Goal: Transaction & Acquisition: Purchase product/service

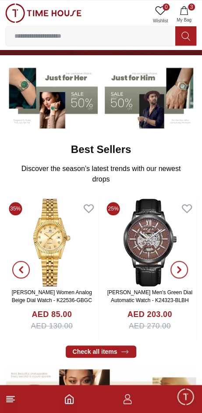
scroll to position [73, 0]
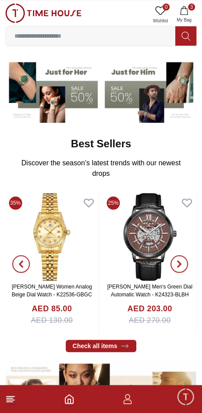
click at [59, 221] on img at bounding box center [51, 237] width 93 height 88
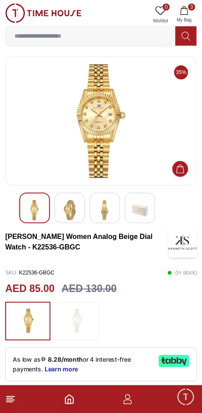
click at [87, 312] on img at bounding box center [77, 321] width 22 height 30
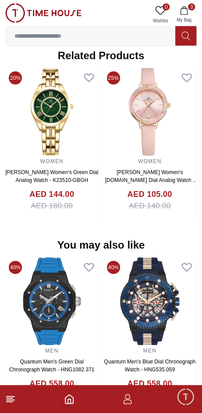
scroll to position [745, 0]
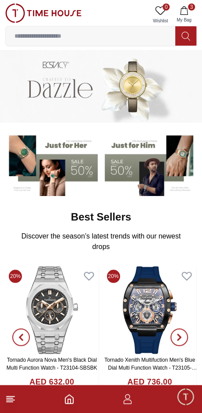
scroll to position [73, 0]
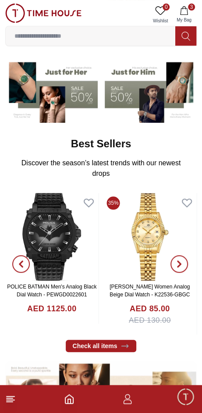
click at [148, 240] on img at bounding box center [149, 237] width 93 height 88
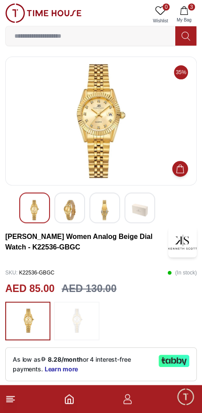
click at [85, 306] on img at bounding box center [77, 321] width 22 height 30
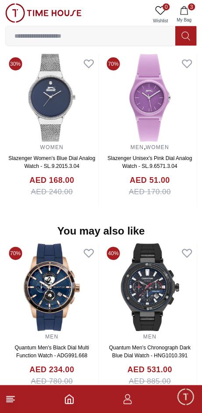
scroll to position [715, 0]
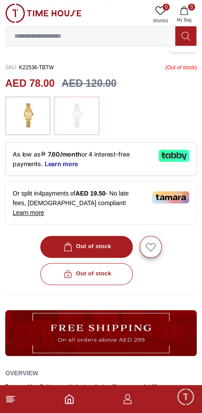
scroll to position [211, 0]
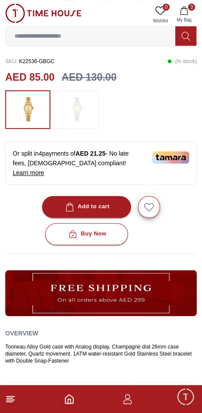
click at [104, 202] on div "Add to cart" at bounding box center [87, 207] width 46 height 10
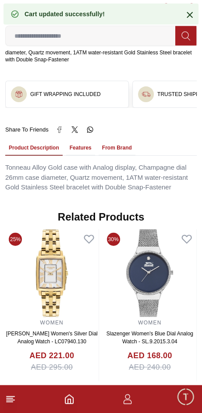
scroll to position [514, 0]
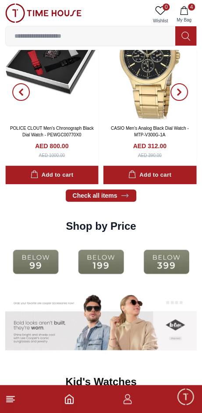
scroll to position [977, 0]
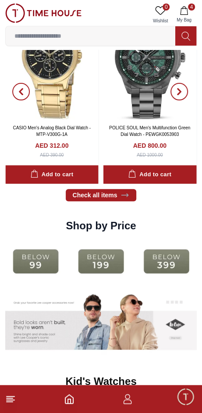
click at [106, 242] on img at bounding box center [101, 261] width 61 height 39
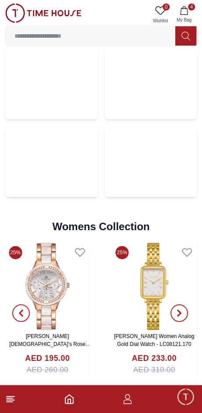
scroll to position [1911, 0]
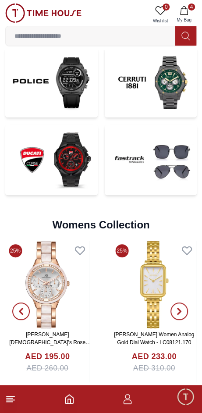
click at [121, 389] on icon at bounding box center [125, 393] width 9 height 9
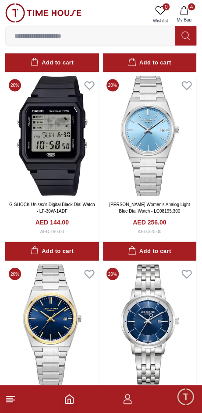
scroll to position [1503, 0]
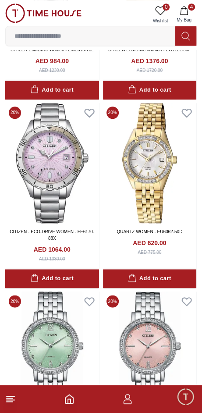
scroll to position [5245, 0]
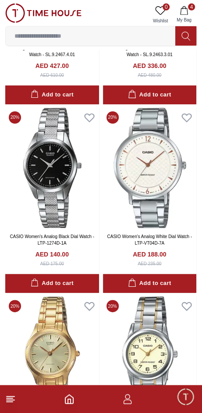
scroll to position [7044, 0]
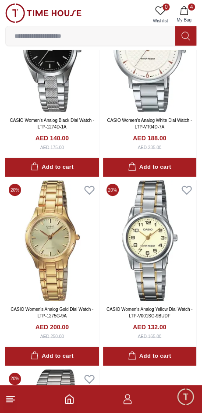
scroll to position [5245, 0]
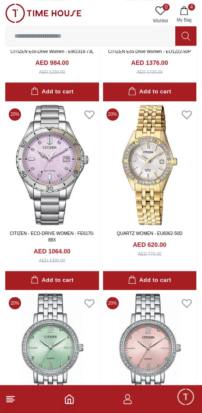
click at [118, 35] on input at bounding box center [91, 36] width 170 height 18
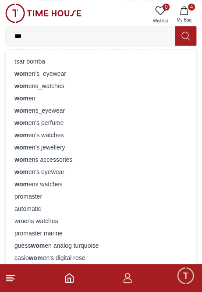
type input "***"
click at [50, 85] on div "wom ens_watches" at bounding box center [101, 86] width 180 height 12
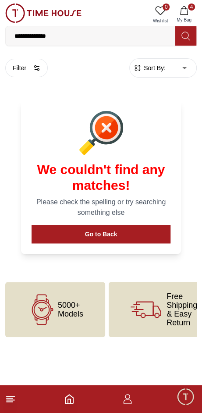
click at [136, 225] on button "Go to Back" at bounding box center [101, 234] width 139 height 18
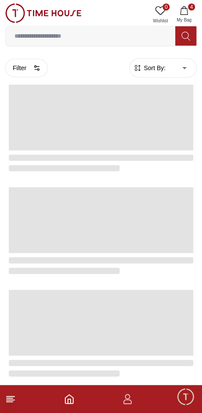
scroll to position [1359, 0]
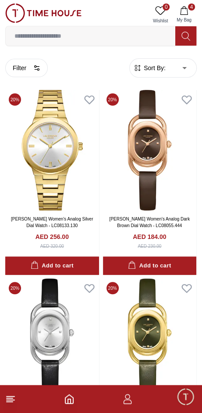
click at [74, 396] on icon "Home" at bounding box center [69, 399] width 11 height 11
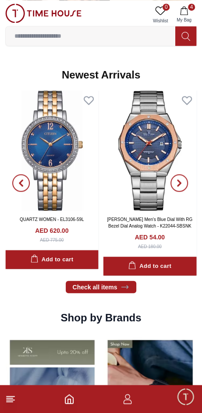
scroll to position [459, 0]
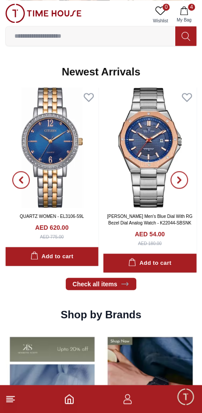
click at [141, 164] on img at bounding box center [149, 147] width 93 height 120
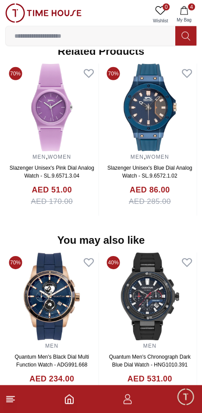
scroll to position [749, 0]
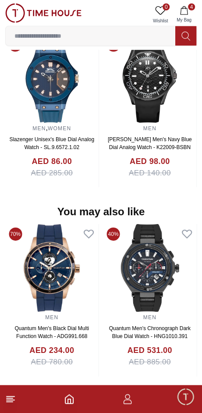
click at [69, 230] on img at bounding box center [51, 268] width 93 height 88
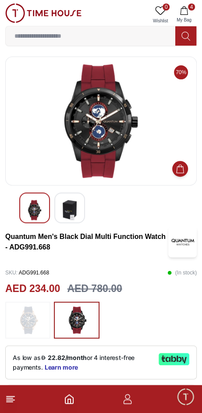
click at [111, 141] on img at bounding box center [101, 121] width 177 height 114
click at [112, 150] on img at bounding box center [101, 121] width 177 height 114
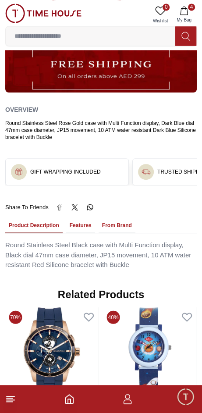
scroll to position [485, 0]
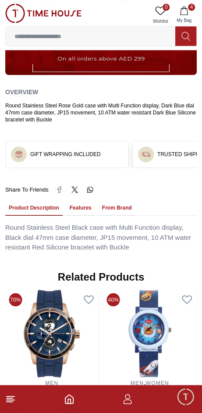
click at [68, 201] on button "Features" at bounding box center [80, 208] width 29 height 15
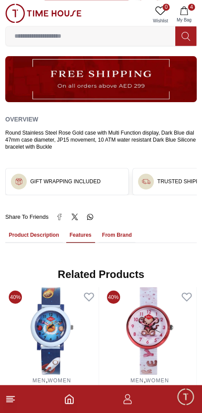
scroll to position [454, 0]
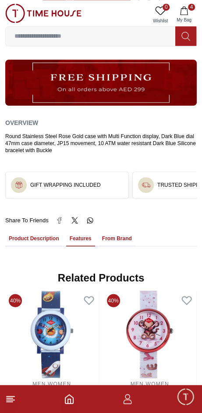
click at [100, 232] on button "From Brand" at bounding box center [117, 239] width 37 height 15
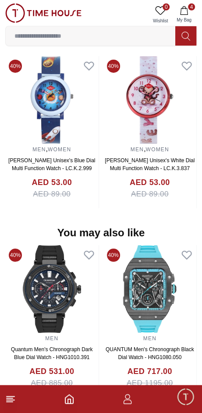
scroll to position [882, 0]
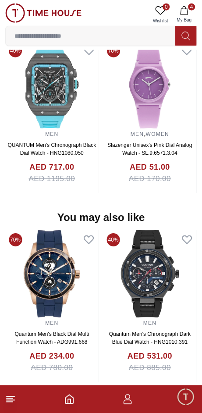
scroll to position [719, 0]
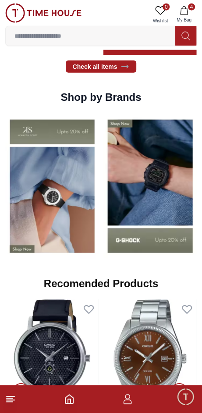
scroll to position [676, 0]
click at [99, 188] on img at bounding box center [52, 186] width 94 height 146
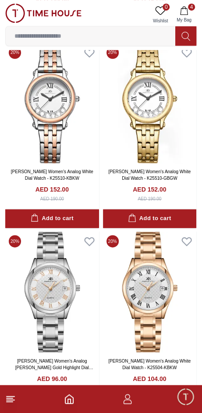
scroll to position [1221, 0]
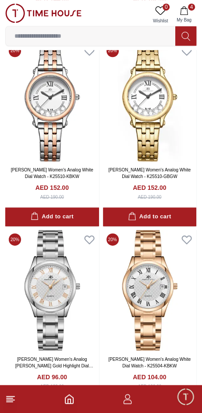
click at [78, 396] on button "Add to cart" at bounding box center [52, 405] width 94 height 19
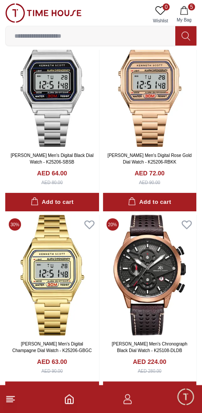
scroll to position [1803, 0]
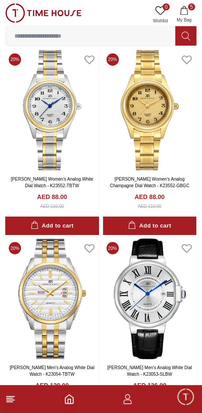
scroll to position [3854, 0]
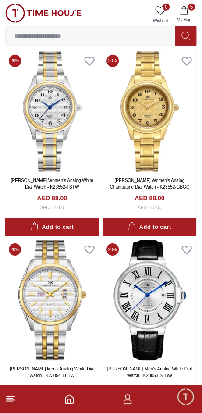
click at [79, 407] on button "Add to cart" at bounding box center [52, 416] width 94 height 19
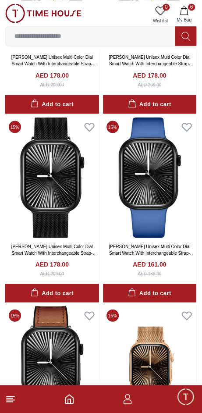
scroll to position [5493, 0]
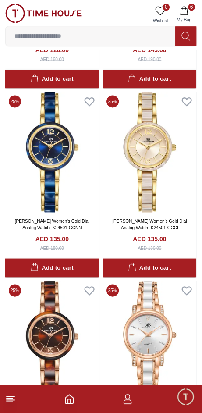
scroll to position [7419, 0]
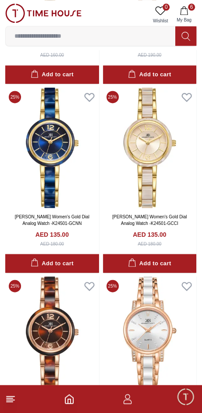
click at [191, 7] on span "6" at bounding box center [191, 7] width 7 height 7
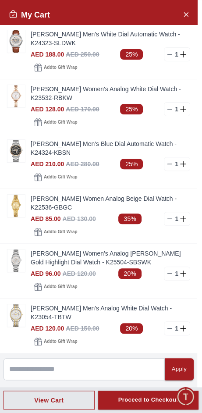
click at [170, 215] on icon at bounding box center [169, 218] width 7 height 7
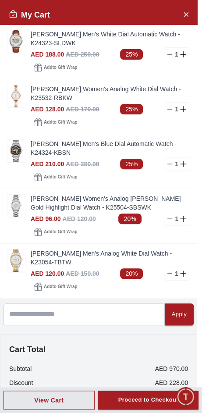
click at [21, 195] on img at bounding box center [16, 206] width 18 height 22
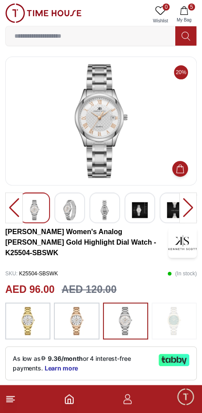
click at [147, 155] on img at bounding box center [101, 121] width 177 height 114
click at [75, 210] on img at bounding box center [70, 210] width 16 height 20
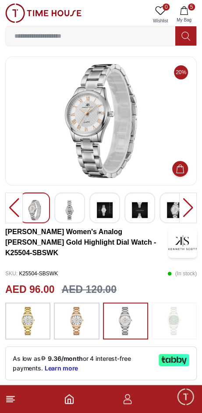
click at [78, 212] on div at bounding box center [69, 208] width 31 height 31
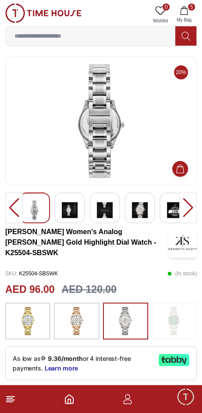
click at [90, 211] on div at bounding box center [104, 208] width 31 height 31
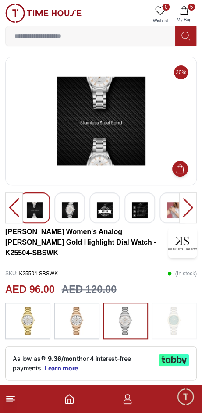
click at [79, 211] on div at bounding box center [69, 208] width 31 height 31
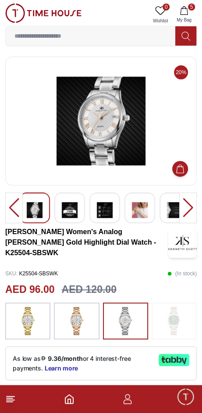
click at [108, 210] on img at bounding box center [105, 210] width 16 height 20
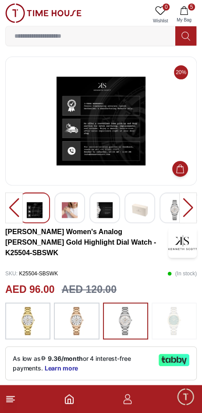
click at [139, 207] on img at bounding box center [140, 210] width 16 height 20
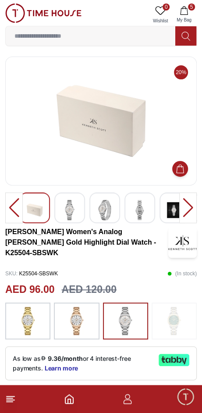
click at [108, 209] on img at bounding box center [105, 210] width 16 height 20
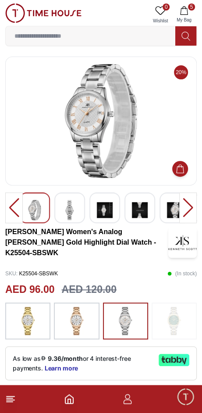
click at [107, 211] on img at bounding box center [105, 210] width 16 height 20
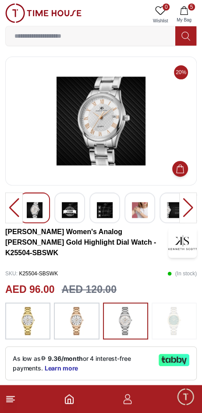
click at [143, 210] on img at bounding box center [140, 210] width 16 height 20
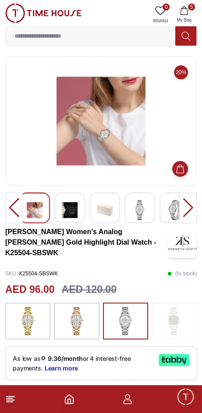
click at [141, 211] on img at bounding box center [140, 210] width 16 height 20
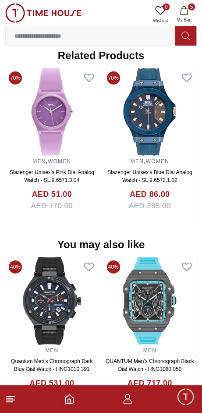
scroll to position [743, 0]
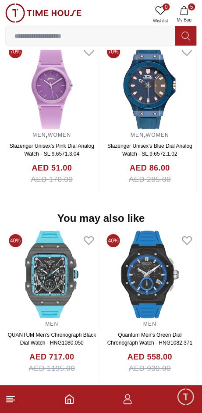
click at [187, 11] on icon "button" at bounding box center [184, 10] width 9 height 9
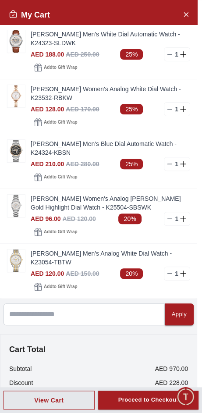
click at [21, 250] on img at bounding box center [16, 261] width 18 height 22
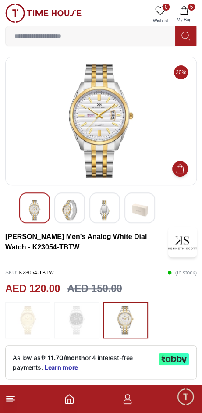
click at [119, 157] on img at bounding box center [101, 121] width 177 height 114
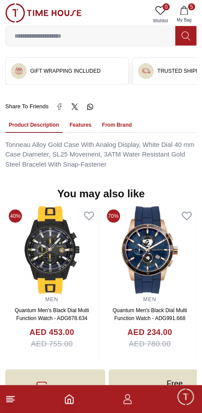
scroll to position [563, 0]
